Goal: Information Seeking & Learning: Learn about a topic

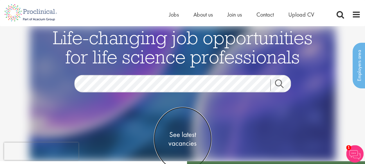
click at [184, 142] on span "See latest vacancies" at bounding box center [183, 138] width 58 height 17
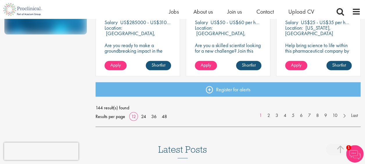
scroll to position [477, 0]
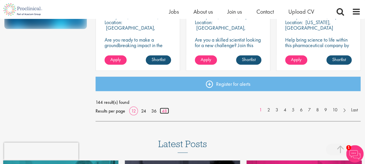
click at [166, 112] on link "48" at bounding box center [164, 111] width 9 height 6
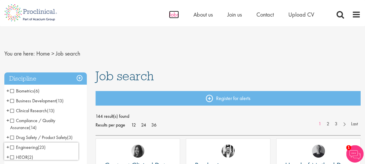
click at [174, 16] on span "Jobs" at bounding box center [174, 15] width 10 height 8
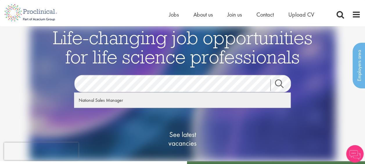
click at [95, 100] on div "National Sales Manager" at bounding box center [182, 100] width 216 height 15
